Goal: Information Seeking & Learning: Learn about a topic

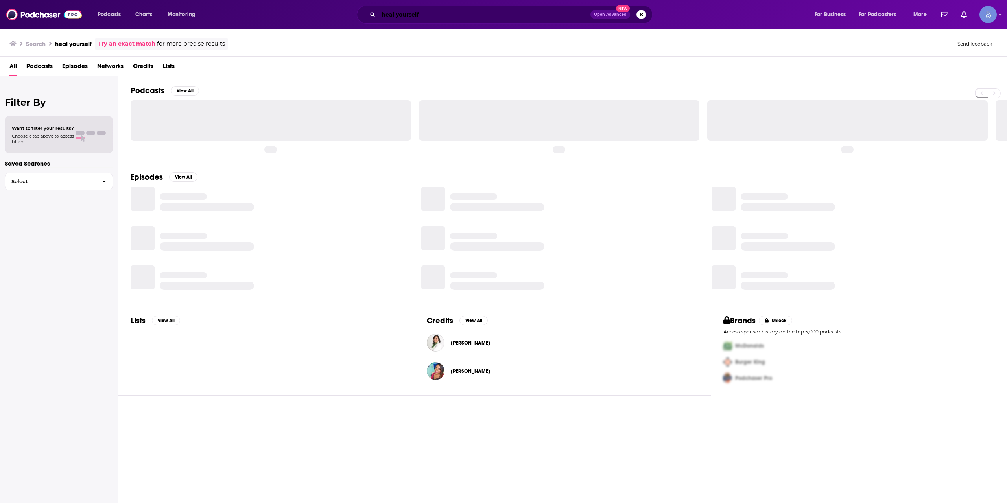
click at [444, 15] on input "heal yourself" at bounding box center [485, 14] width 212 height 13
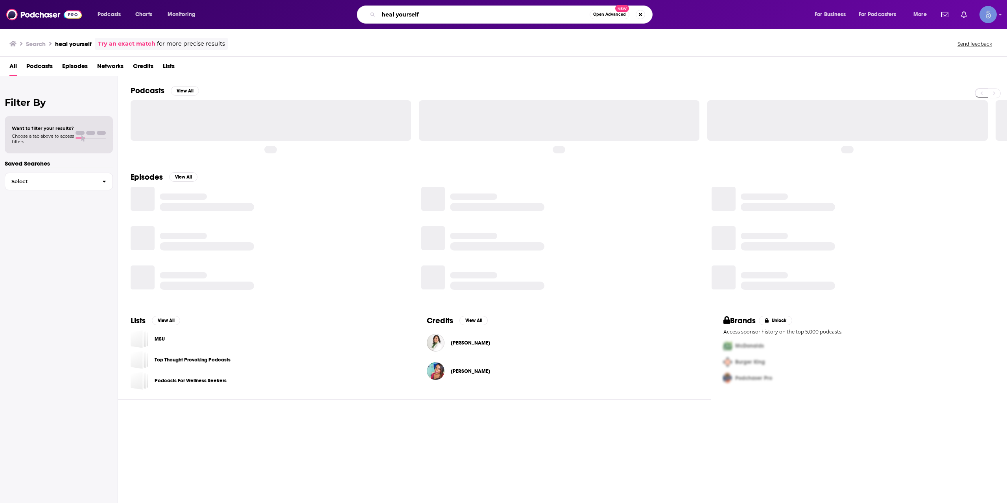
click at [444, 15] on input "heal yourself" at bounding box center [484, 14] width 211 height 13
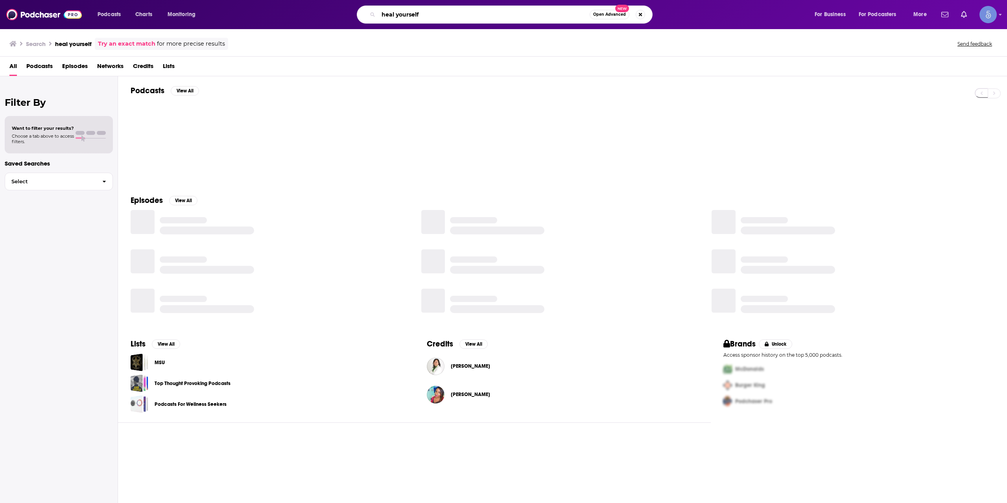
click at [444, 15] on input "heal yourself" at bounding box center [484, 14] width 211 height 13
paste input "Marathon Training Academy"
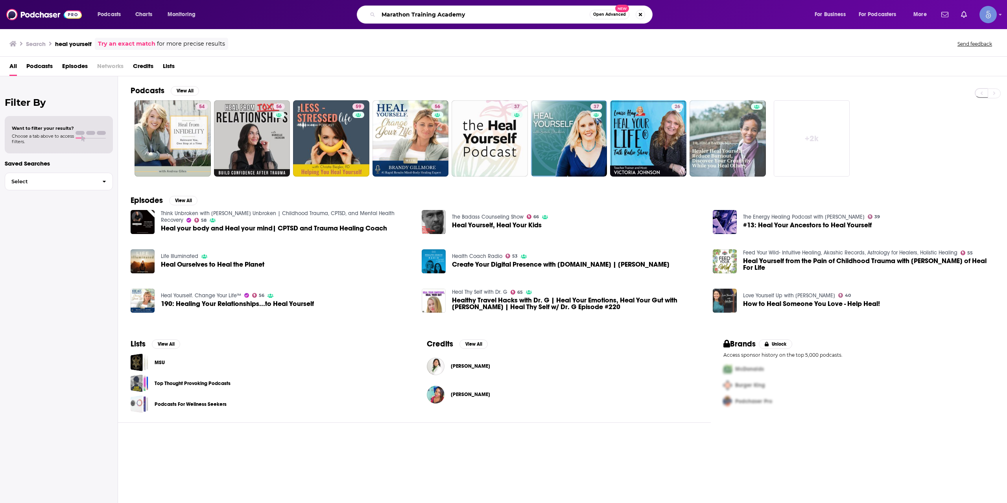
type input "Marathon Training Academy"
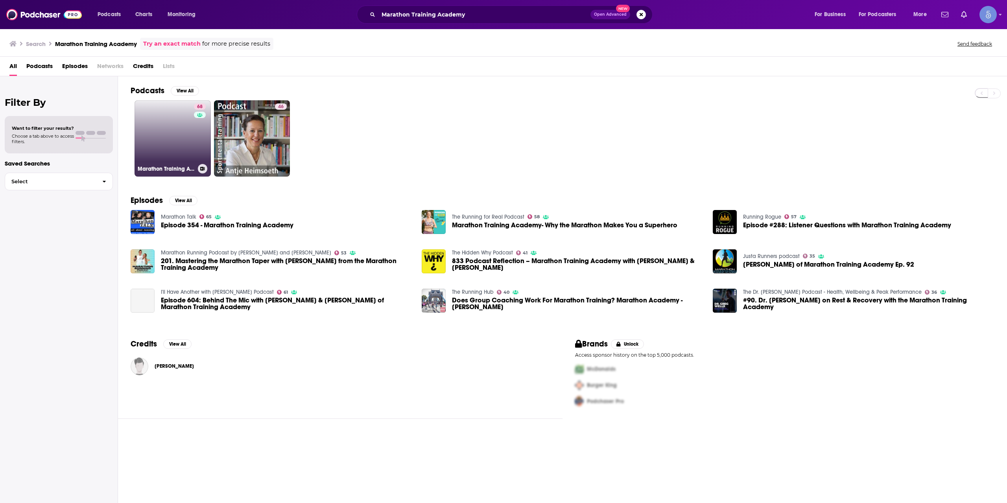
click at [194, 146] on div "68" at bounding box center [201, 133] width 14 height 61
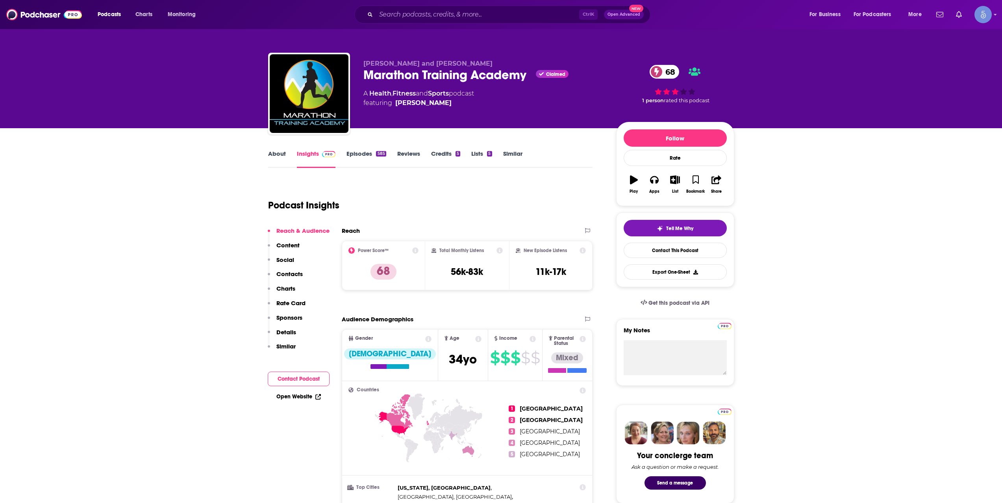
click at [370, 166] on link "Episodes 585" at bounding box center [365, 159] width 39 height 18
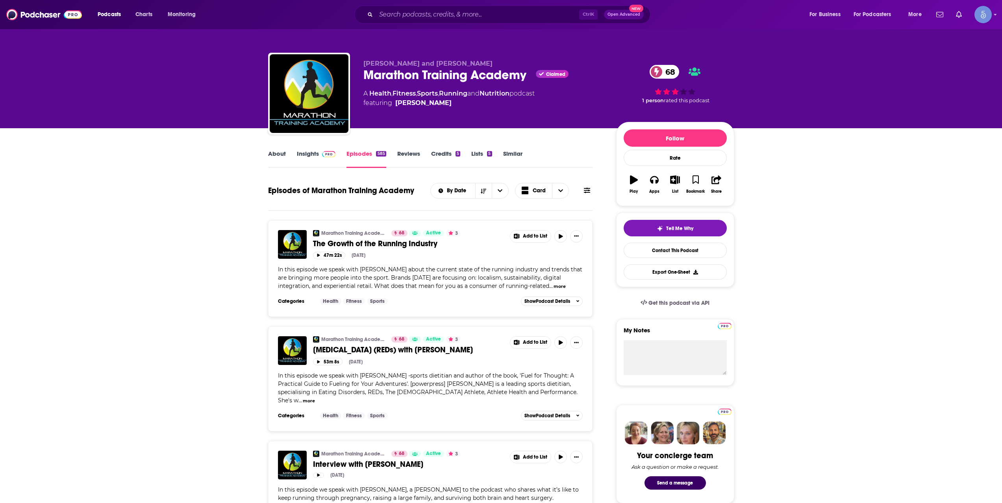
click at [275, 156] on link "About" at bounding box center [277, 159] width 18 height 18
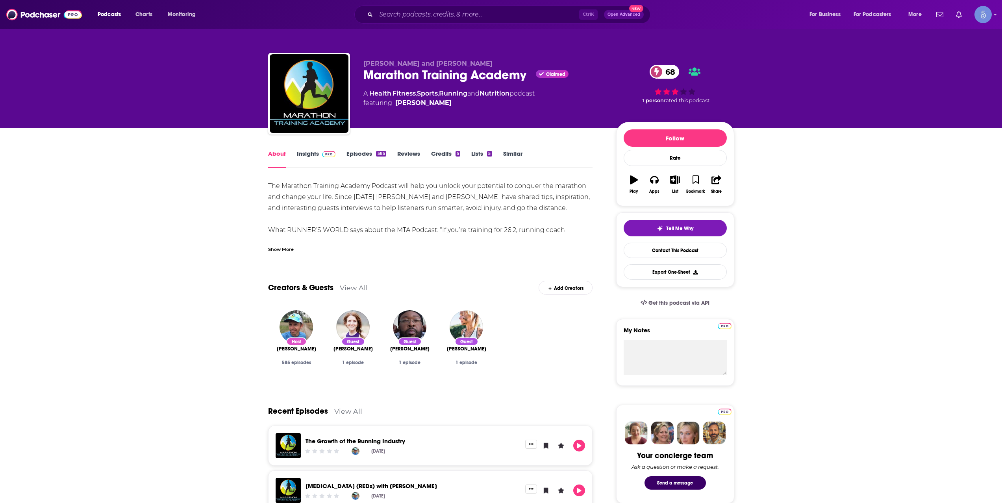
click at [314, 157] on link "Insights" at bounding box center [316, 159] width 39 height 18
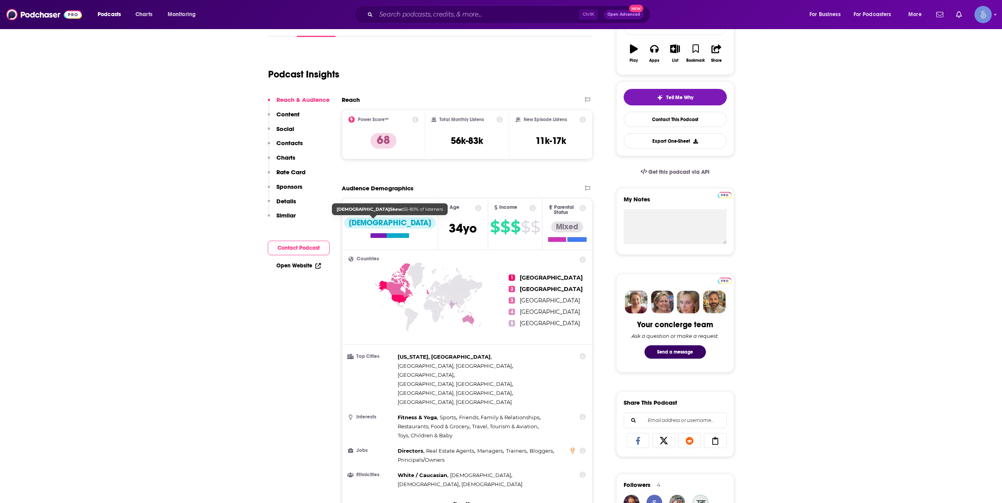
scroll to position [262, 0]
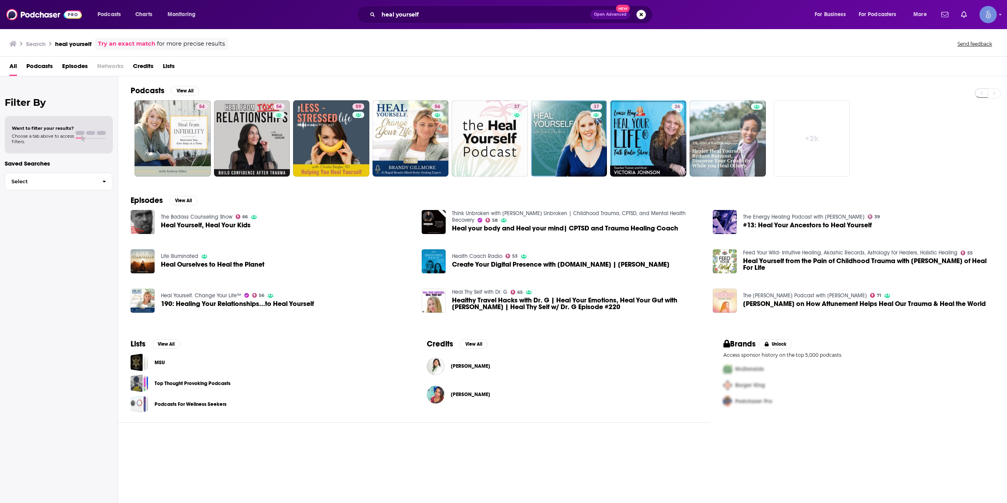
click at [503, 29] on div "Search heal yourself Try an exact match for more precise results Send feedback" at bounding box center [503, 42] width 1007 height 28
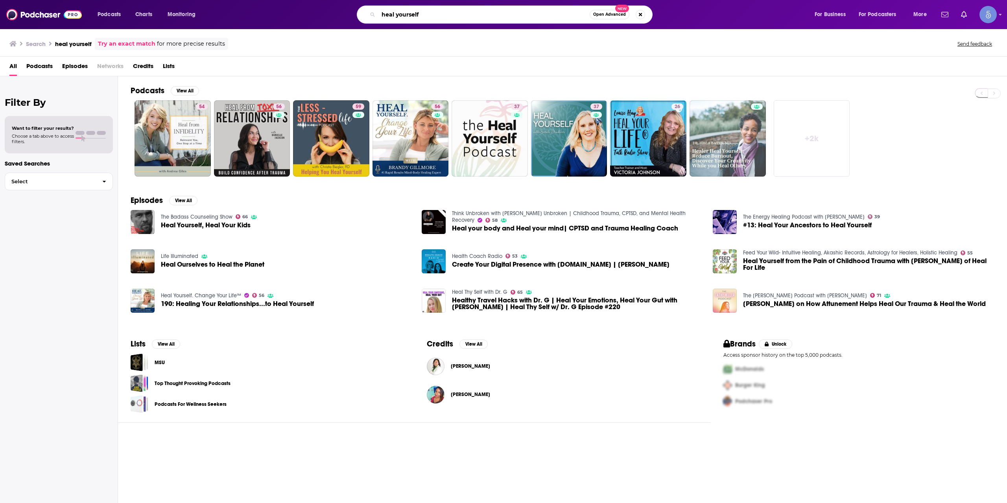
click at [499, 17] on input "heal yourself" at bounding box center [484, 14] width 211 height 13
type input "THE BLUEPRINT"
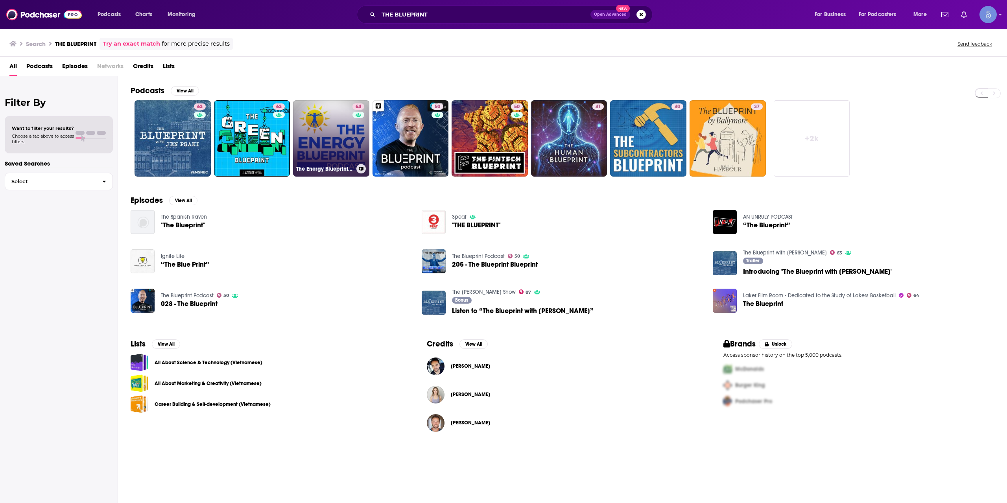
click at [359, 141] on div "64" at bounding box center [360, 133] width 14 height 61
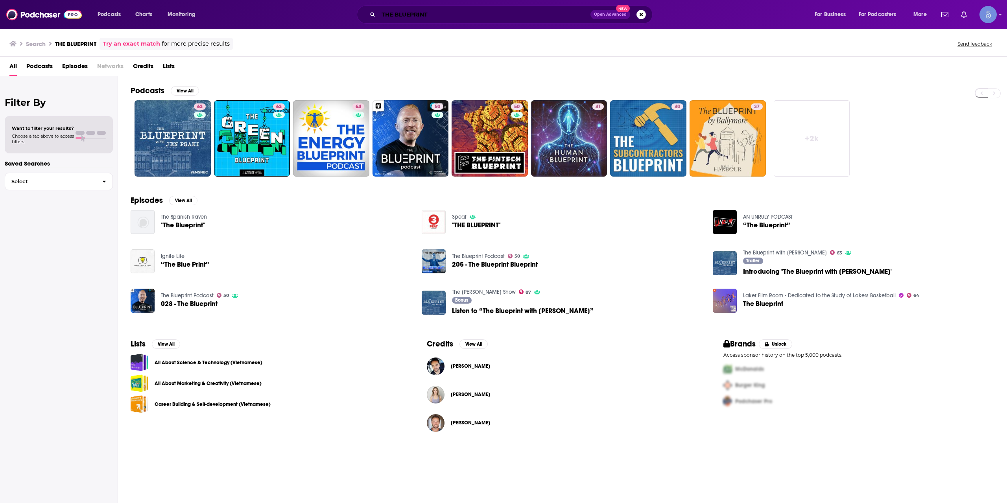
click at [462, 15] on input "THE BLUEPRINT" at bounding box center [485, 14] width 212 height 13
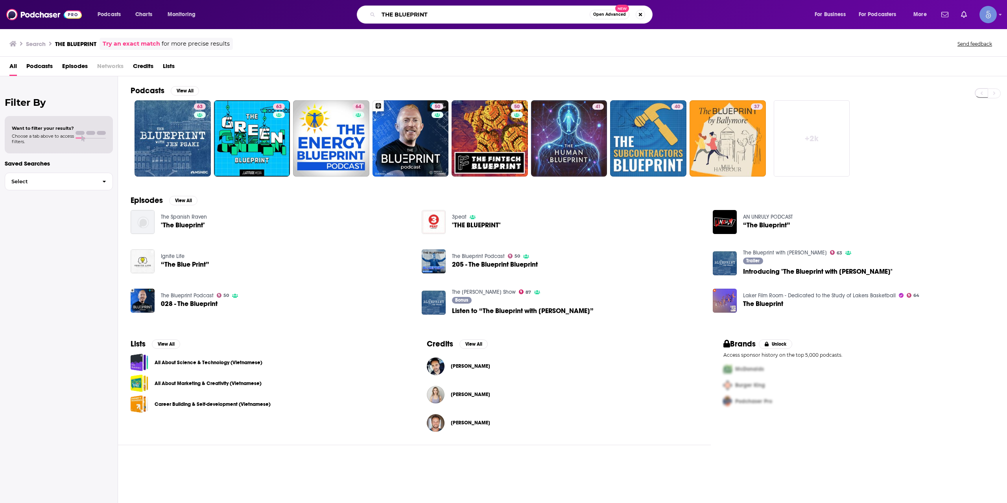
drag, startPoint x: 465, startPoint y: 13, endPoint x: 331, endPoint y: 11, distance: 133.4
click at [331, 11] on div "THE BLUEPRINT Open Advanced New" at bounding box center [512, 15] width 588 height 18
type input "The Blueprint Podcast"
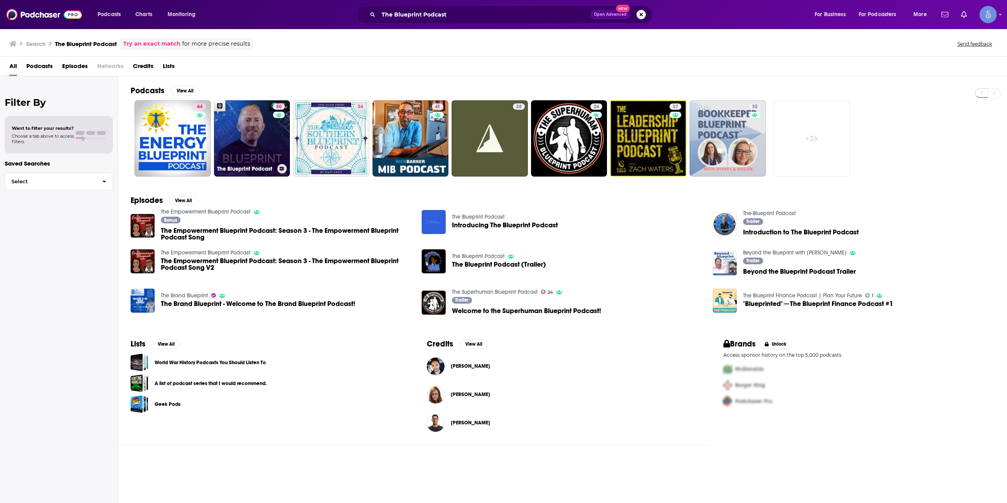
click at [233, 126] on link "50 The Blueprint Podcast" at bounding box center [252, 138] width 76 height 76
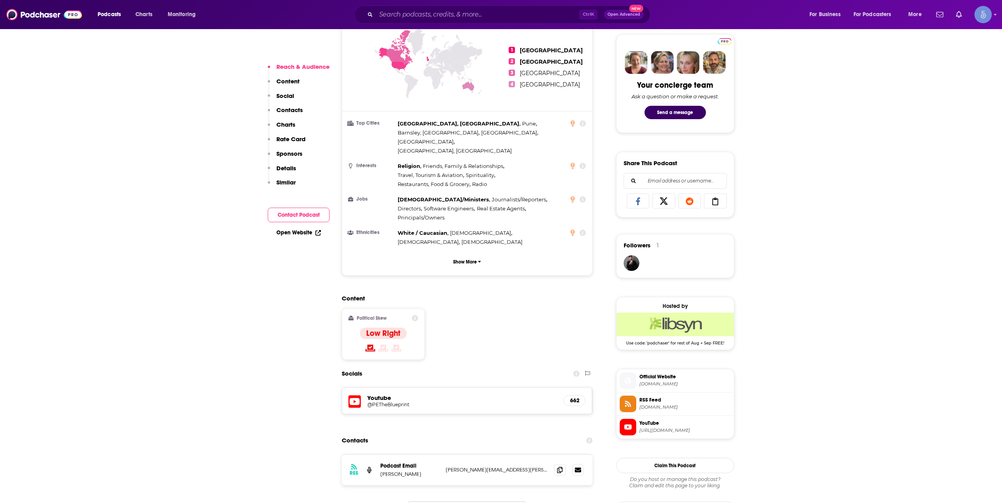
scroll to position [394, 0]
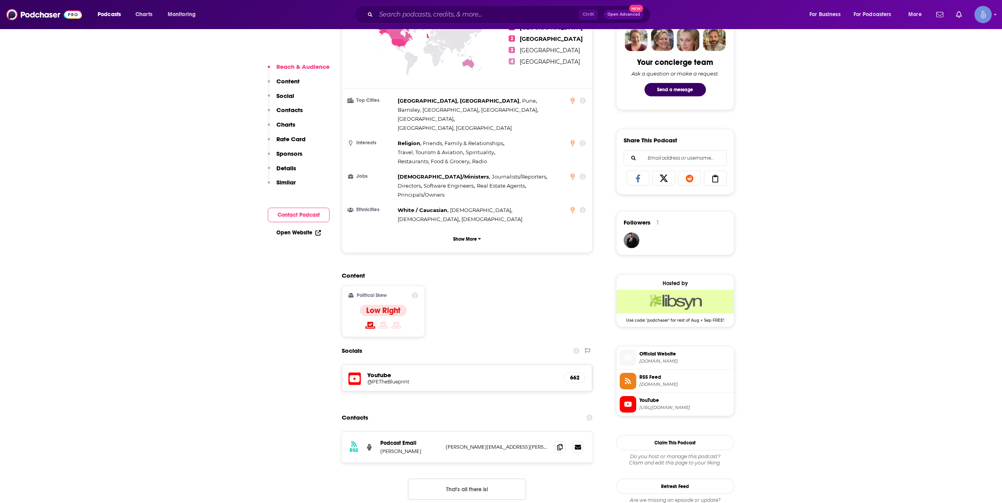
drag, startPoint x: 438, startPoint y: 0, endPoint x: 431, endPoint y: 25, distance: 25.4
click at [435, 8] on div "Podcasts Charts Monitoring Ctrl K Open Advanced New For Business For Podcasters…" at bounding box center [501, 14] width 1002 height 29
click at [431, 25] on div "Podcasts Charts Monitoring Ctrl K Open Advanced New For Business For Podcasters…" at bounding box center [501, 14] width 1002 height 29
click at [428, 19] on input "Search podcasts, credits, & more..." at bounding box center [477, 14] width 203 height 13
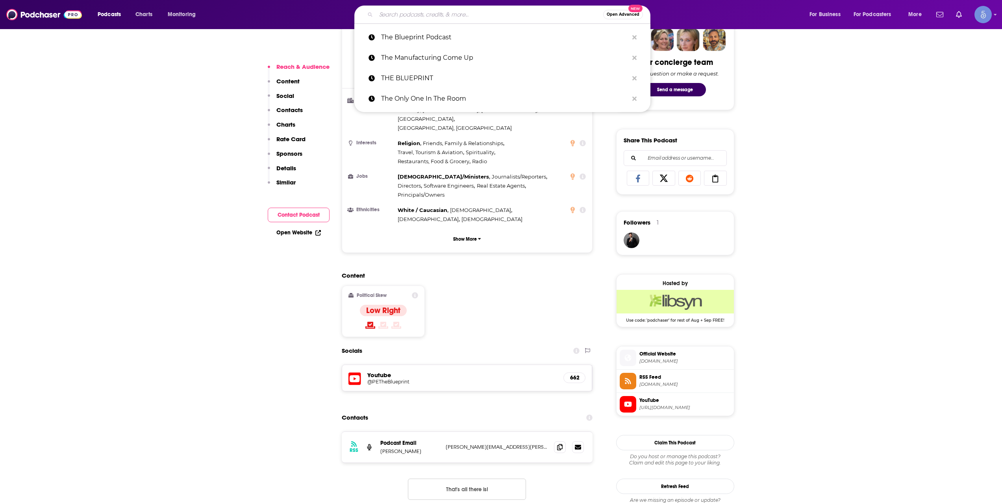
click at [455, 22] on div "Open Advanced New" at bounding box center [502, 15] width 296 height 18
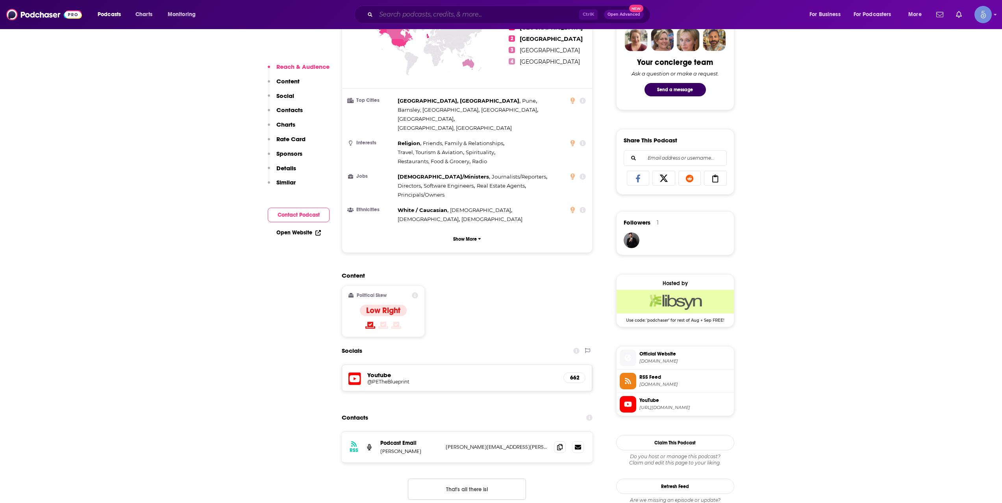
click at [443, 15] on input "Search podcasts, credits, & more..." at bounding box center [477, 14] width 203 height 13
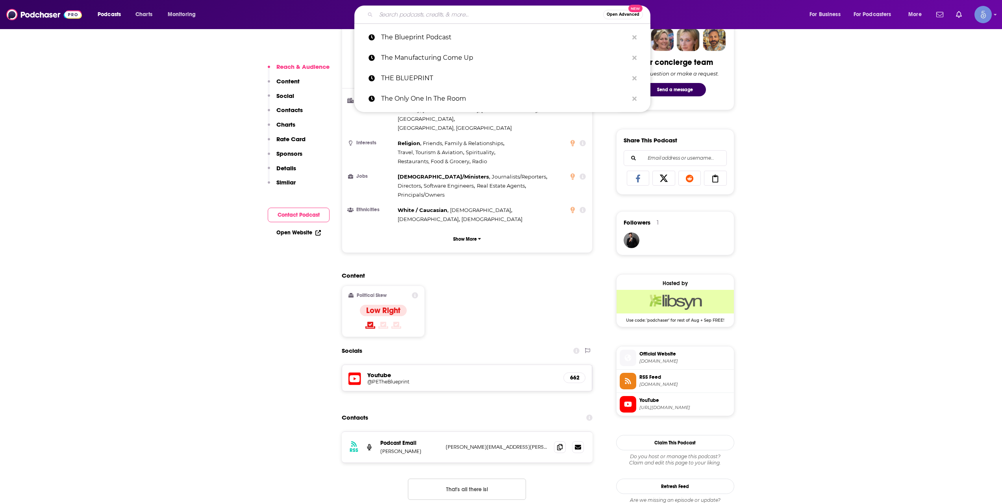
paste input "The Blueprint"
type input "The Blueprint"
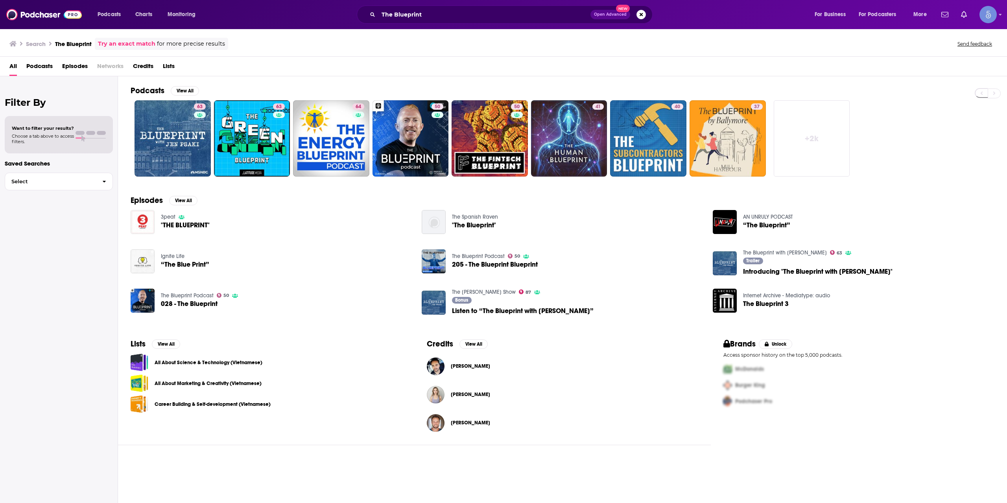
click at [821, 140] on link "+ 2k" at bounding box center [812, 138] width 76 height 76
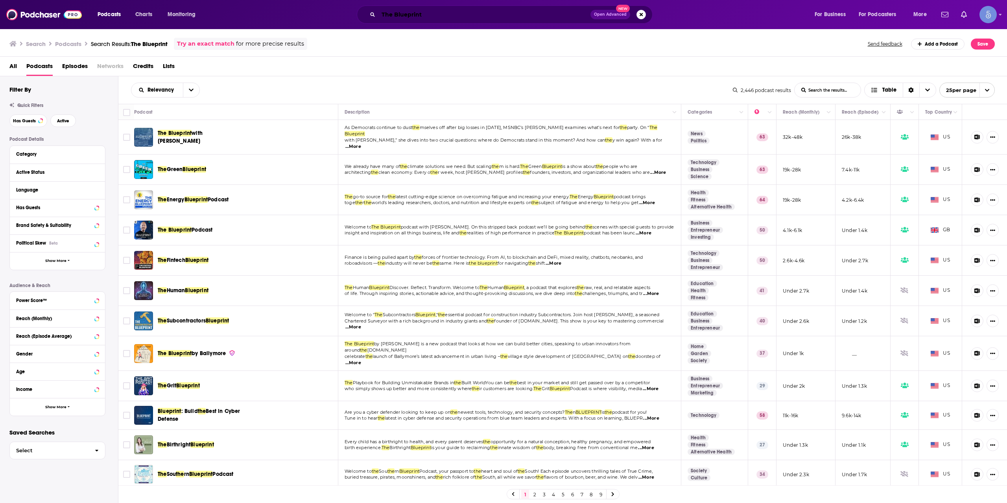
click at [486, 12] on input "The Blueprint" at bounding box center [485, 14] width 212 height 13
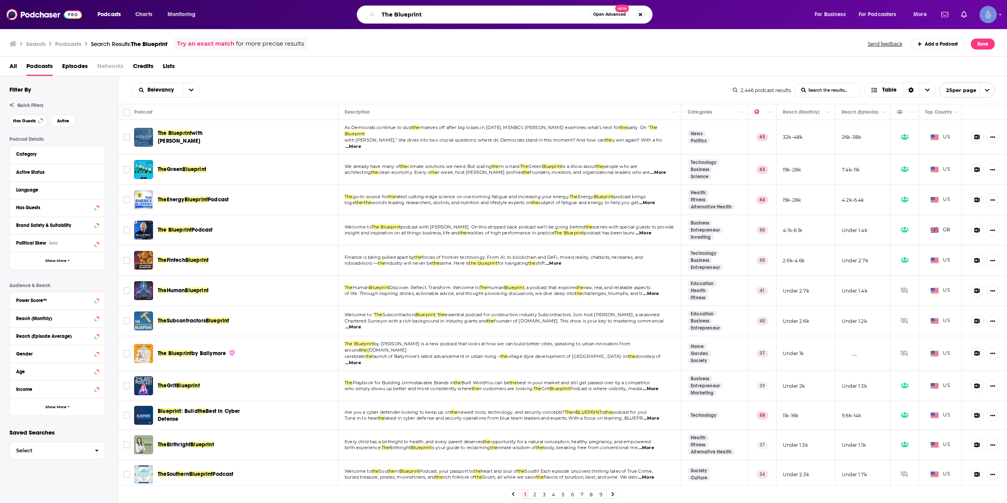
click at [486, 12] on input "The Blueprint" at bounding box center [484, 14] width 211 height 13
paste input "[URL][DOMAIN_NAME]"
type input "[URL][DOMAIN_NAME]"
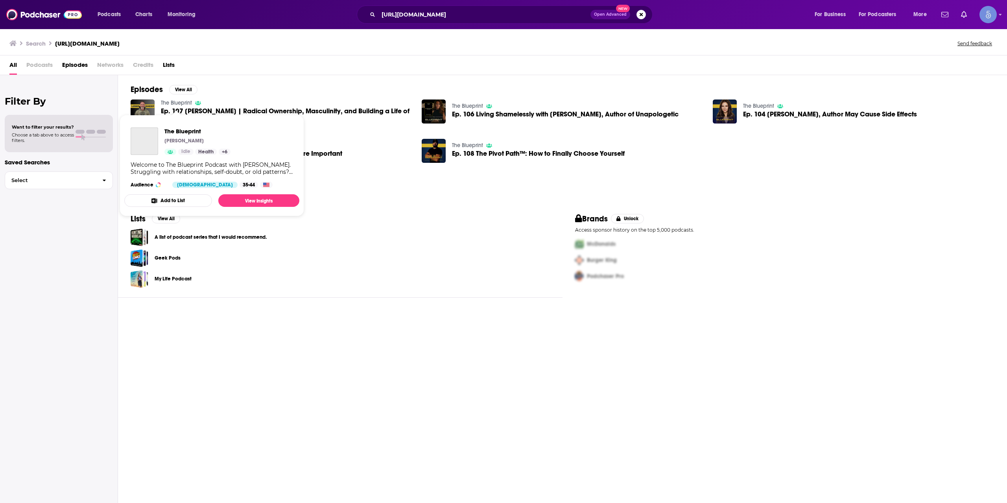
click at [177, 100] on link "The Blueprint" at bounding box center [176, 103] width 31 height 7
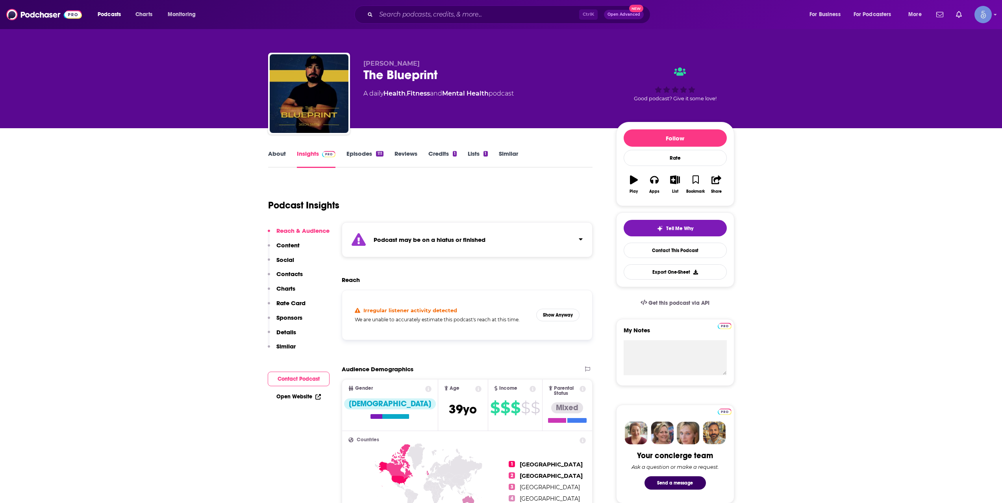
click at [553, 326] on div "Irregular listener activity detected We are unable to accurately estimate this …" at bounding box center [467, 315] width 238 height 37
click at [556, 322] on div "Irregular listener activity detected We are unable to accurately estimate this …" at bounding box center [467, 315] width 238 height 37
click at [561, 312] on button "Show Anyway" at bounding box center [557, 315] width 43 height 13
